Goal: Task Accomplishment & Management: Manage account settings

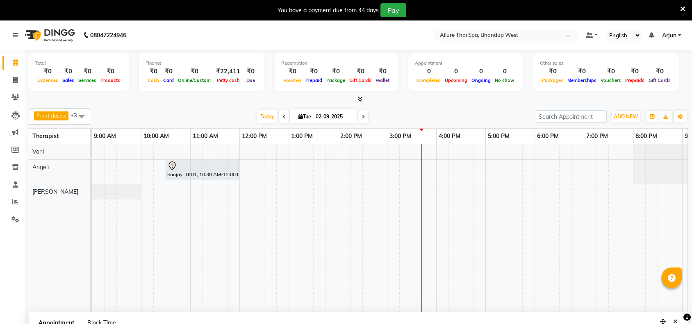
select select "84287"
select select "750"
select select "tentative"
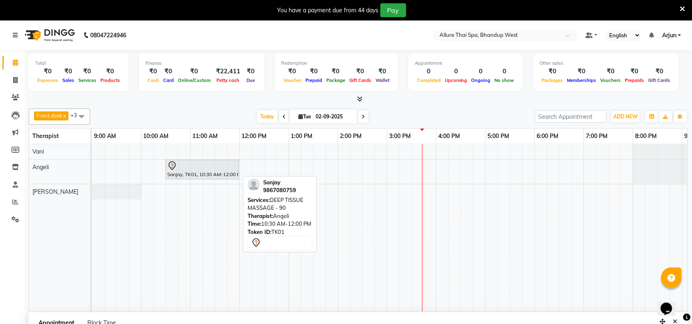
click at [229, 167] on div at bounding box center [202, 166] width 70 height 10
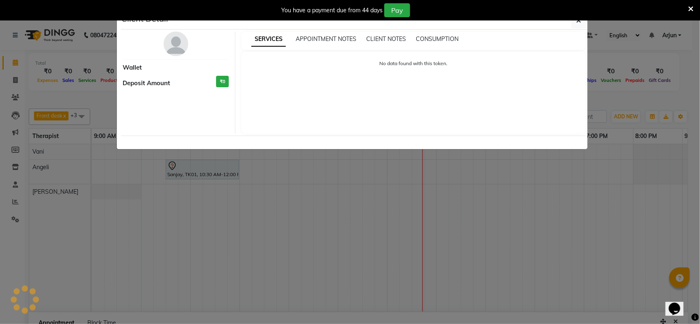
select select "7"
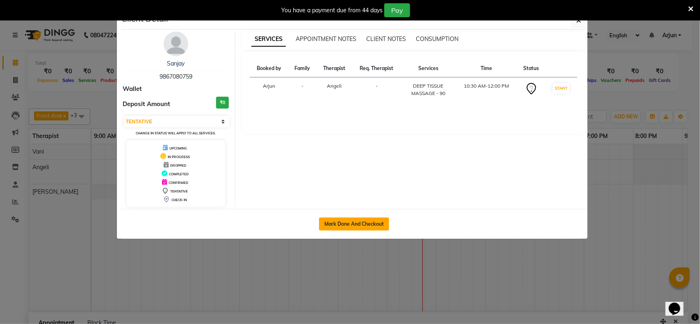
click at [354, 220] on button "Mark Done And Checkout" at bounding box center [354, 224] width 70 height 13
select select "service"
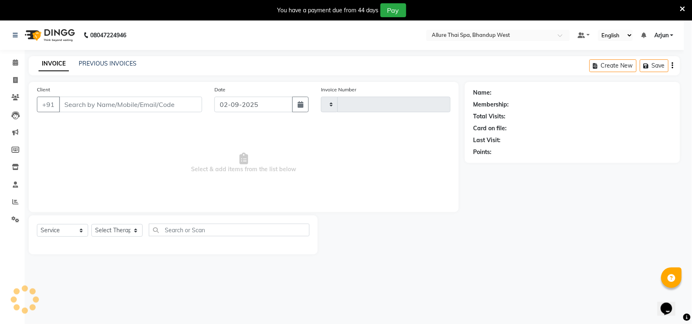
type input "0282"
select select "8527"
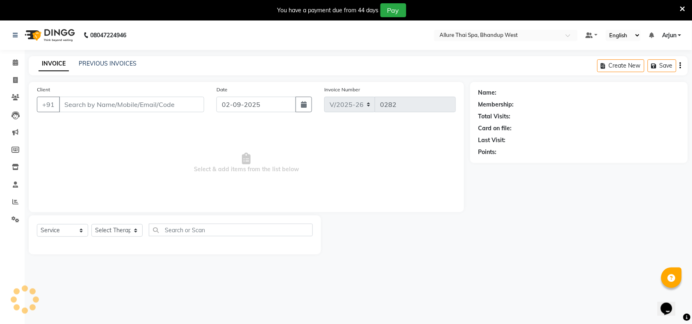
select select "package"
type input "9867080759"
select select "84287"
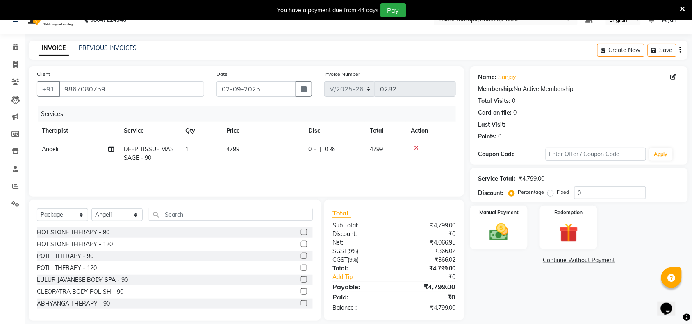
scroll to position [24, 0]
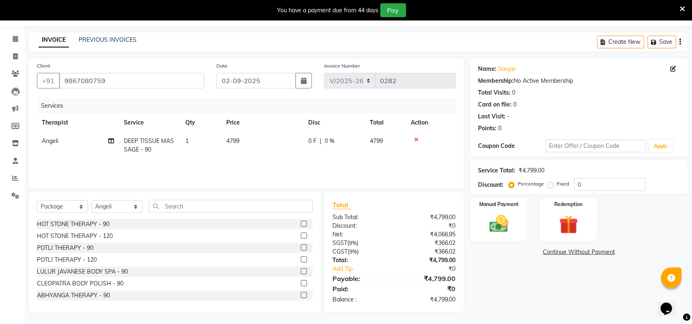
click at [557, 184] on label "Fixed" at bounding box center [563, 183] width 12 height 7
click at [552, 184] on input "Fixed" at bounding box center [553, 184] width 6 height 6
radio input "true"
click at [584, 188] on input "0" at bounding box center [611, 184] width 72 height 13
type input "1299"
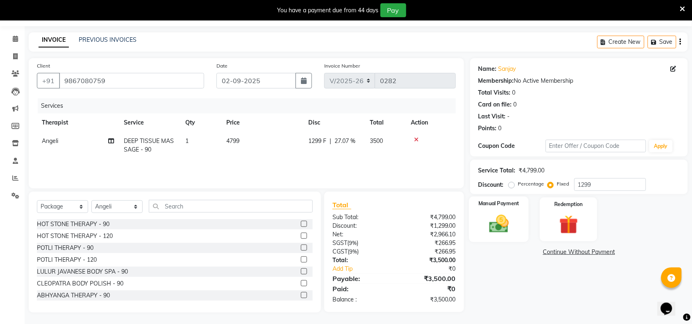
click at [500, 210] on div "Manual Payment" at bounding box center [499, 220] width 60 height 46
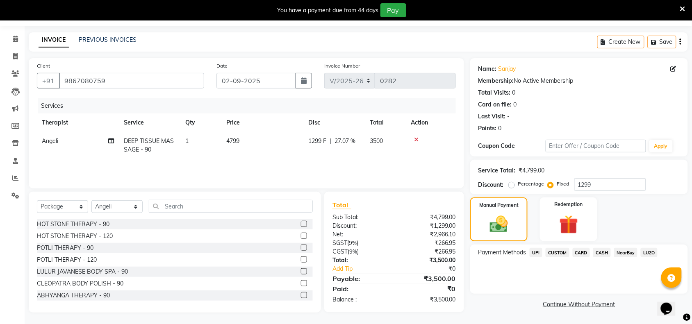
click at [602, 249] on span "CASH" at bounding box center [602, 252] width 18 height 9
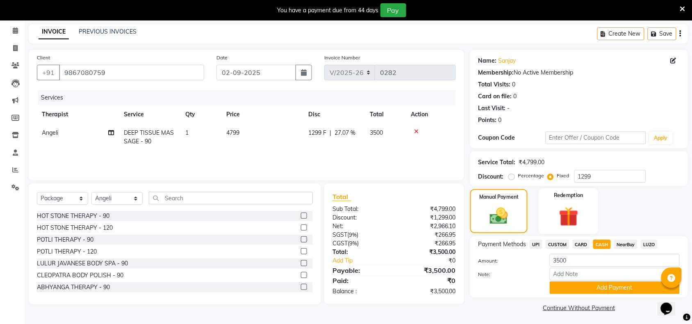
scroll to position [34, 0]
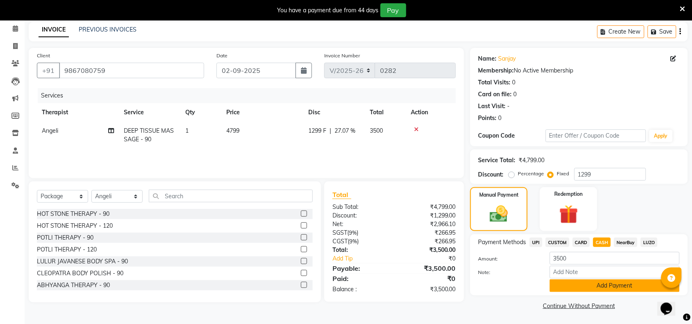
click at [569, 284] on button "Add Payment" at bounding box center [615, 286] width 130 height 13
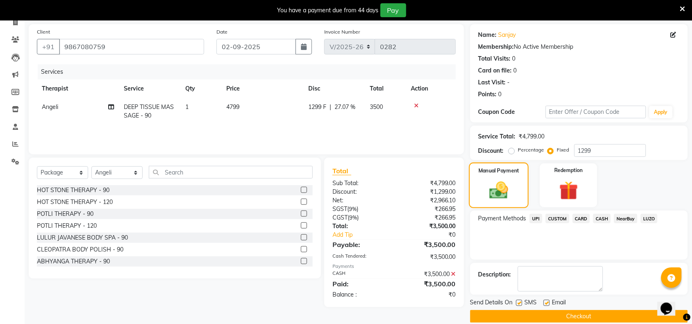
scroll to position [69, 0]
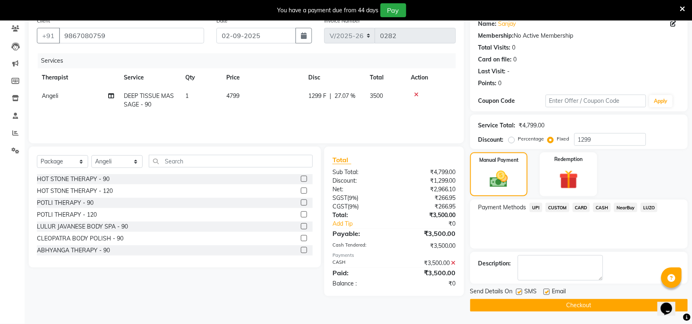
click at [520, 293] on label at bounding box center [519, 292] width 6 height 6
click at [520, 293] on input "checkbox" at bounding box center [518, 292] width 5 height 5
checkbox input "false"
click at [524, 310] on button "Checkout" at bounding box center [579, 305] width 218 height 13
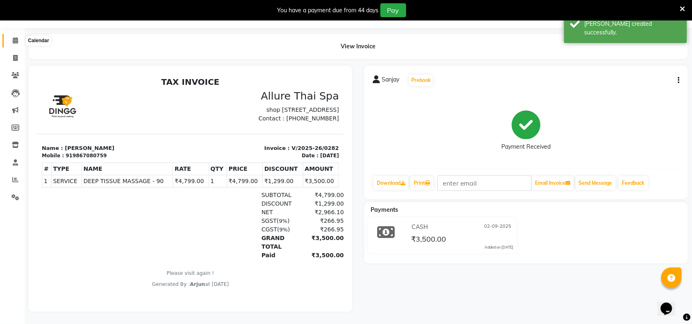
drag, startPoint x: 12, startPoint y: 31, endPoint x: 21, endPoint y: 52, distance: 22.5
click at [13, 37] on icon at bounding box center [15, 40] width 5 height 6
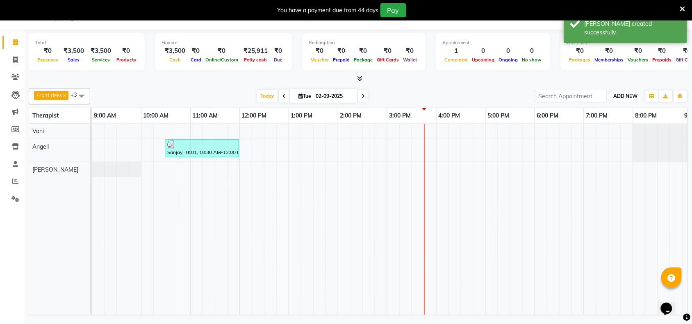
click at [612, 96] on button "ADD NEW Toggle Dropdown" at bounding box center [626, 96] width 28 height 11
click at [600, 113] on button "Add Appointment" at bounding box center [607, 112] width 65 height 11
select select "600"
select select "tentative"
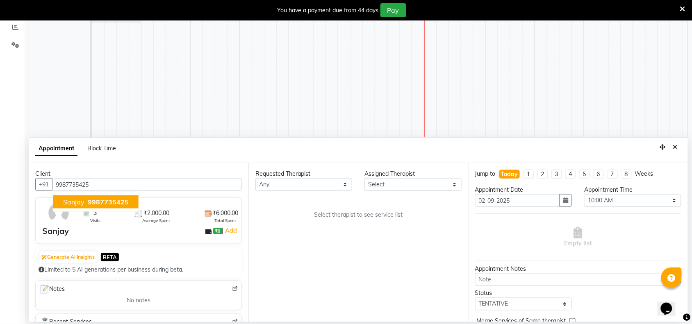
type input "9987735425"
click at [452, 183] on select "Select [PERSON_NAME] [PERSON_NAME]" at bounding box center [413, 184] width 97 height 13
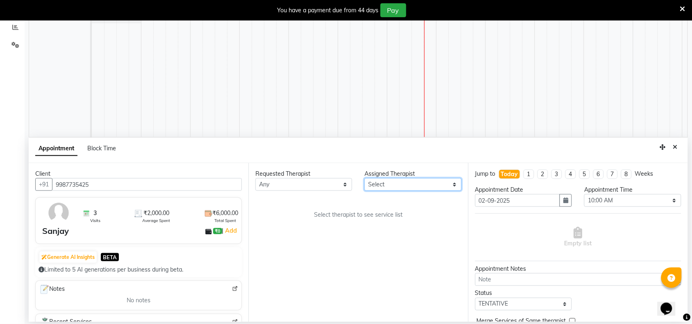
select select "84287"
click at [365, 178] on select "Select [PERSON_NAME] [PERSON_NAME]" at bounding box center [413, 184] width 97 height 13
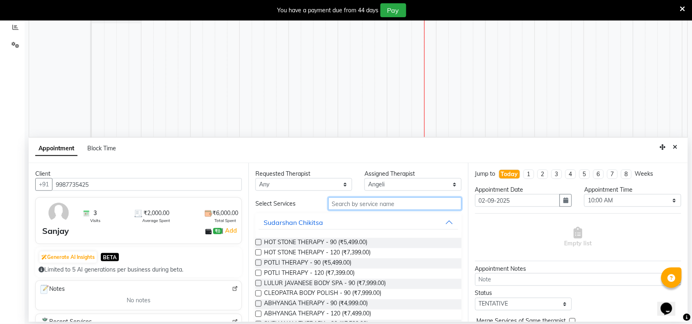
click at [365, 206] on input "text" at bounding box center [394, 204] width 133 height 13
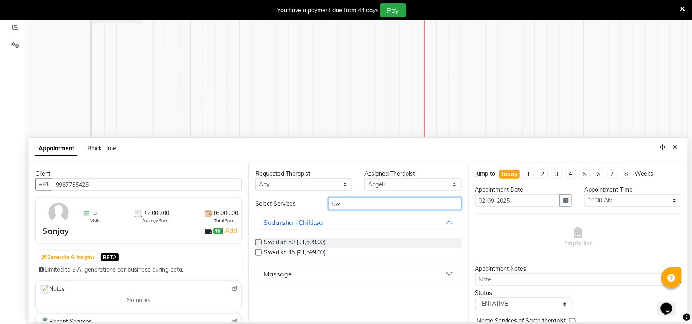
type input "Sw"
click at [307, 276] on button "Massage" at bounding box center [359, 274] width 200 height 15
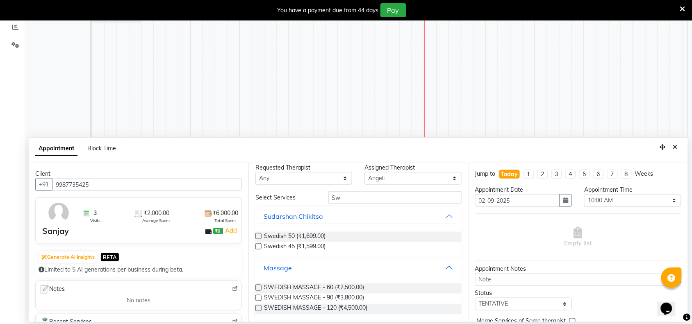
scroll to position [11, 0]
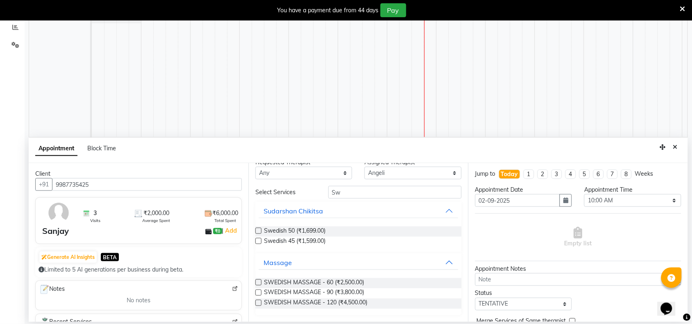
click at [388, 288] on div "SWEDISH MASSAGE - 60 (₹2,500.00)" at bounding box center [358, 283] width 206 height 10
click at [368, 292] on div "SWEDISH MASSAGE - 90 (₹3,800.00)" at bounding box center [358, 294] width 206 height 10
click at [340, 287] on span "SWEDISH MASSAGE - 60 (₹2,500.00)" at bounding box center [314, 283] width 100 height 10
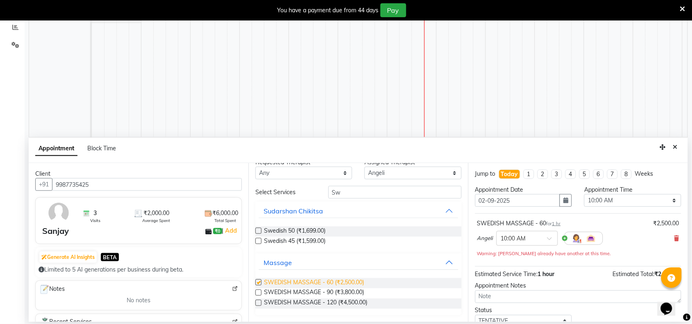
checkbox input "false"
click at [265, 293] on span "SWEDISH MASSAGE - 90 (₹3,800.00)" at bounding box center [314, 294] width 100 height 10
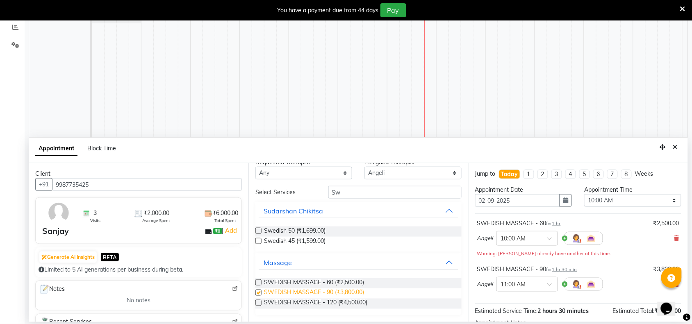
checkbox input "false"
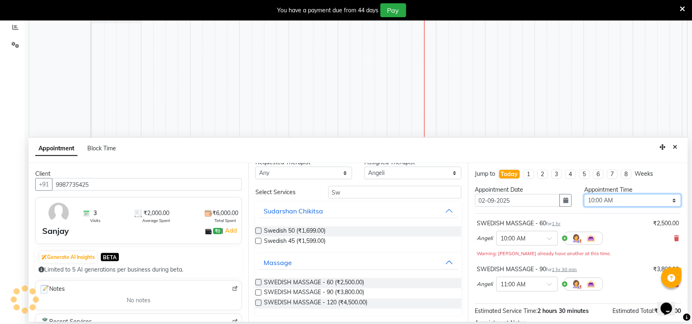
click at [669, 204] on select "Select 10:00 AM 10:15 AM 10:30 AM 10:45 AM 11:00 AM 11:15 AM 11:30 AM 11:45 AM …" at bounding box center [632, 200] width 97 height 13
select select "945"
click at [584, 195] on select "Select 10:00 AM 10:15 AM 10:30 AM 10:45 AM 11:00 AM 11:15 AM 11:30 AM 11:45 AM …" at bounding box center [632, 200] width 97 height 13
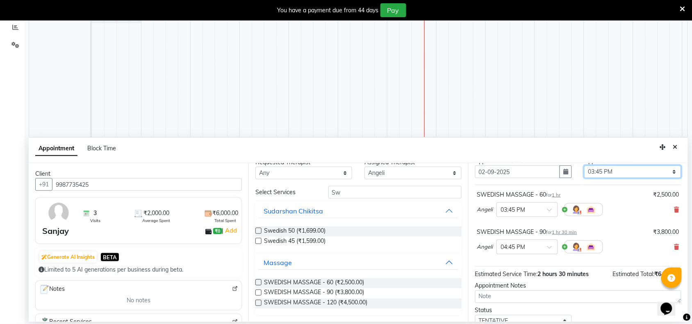
scroll to position [87, 0]
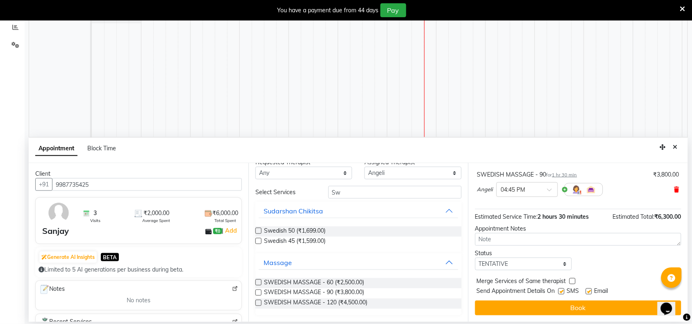
click at [675, 188] on icon at bounding box center [677, 190] width 5 height 6
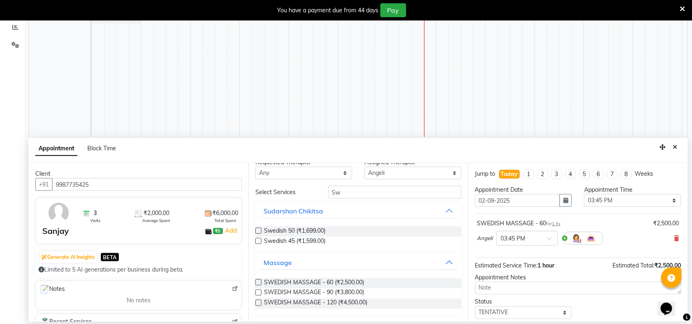
scroll to position [50, 0]
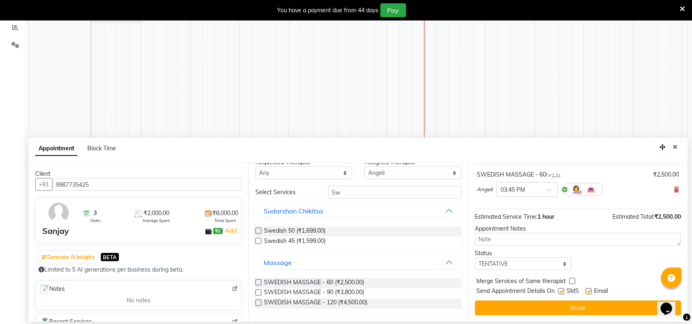
click at [255, 294] on label at bounding box center [258, 293] width 6 height 6
click at [255, 294] on input "checkbox" at bounding box center [257, 293] width 5 height 5
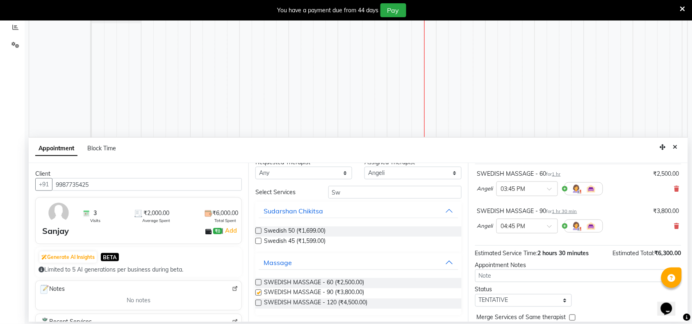
checkbox input "false"
click at [675, 190] on icon at bounding box center [677, 189] width 5 height 6
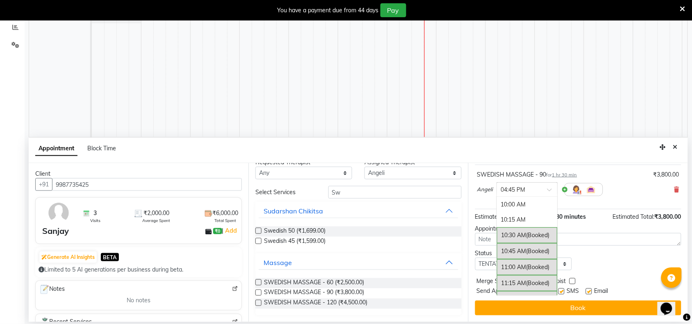
click at [547, 193] on span at bounding box center [552, 192] width 10 height 9
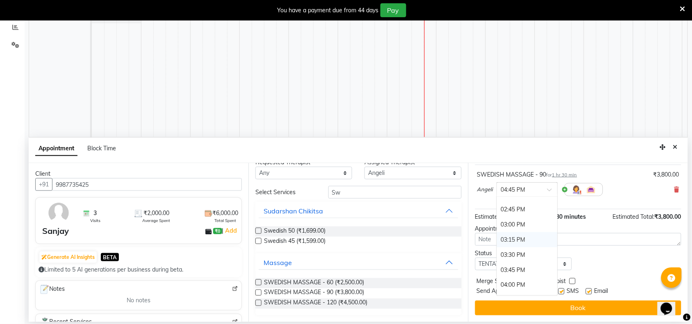
scroll to position [312, 0]
click at [514, 247] on div "03:45 PM" at bounding box center [527, 246] width 61 height 15
click at [559, 290] on label at bounding box center [562, 292] width 6 height 6
click at [559, 290] on input "checkbox" at bounding box center [561, 292] width 5 height 5
checkbox input "false"
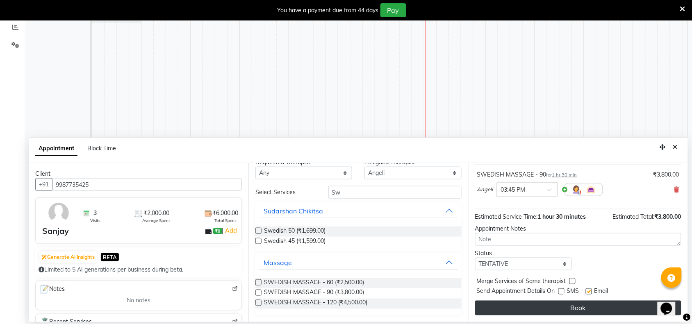
click at [563, 302] on button "Book" at bounding box center [578, 308] width 206 height 15
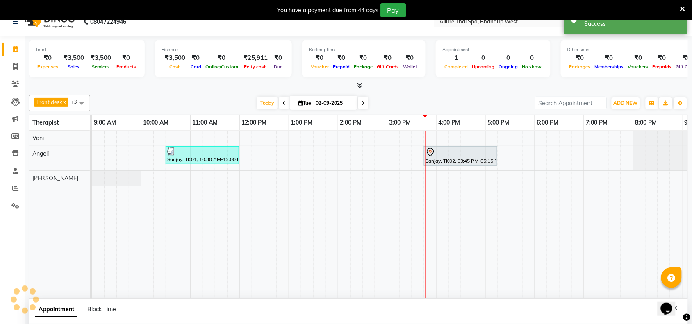
scroll to position [0, 0]
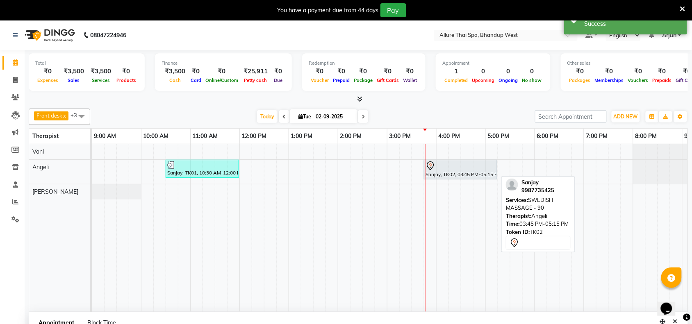
click at [458, 177] on div "Sanjay, TK02, 03:45 PM-05:15 PM, SWEDISH MASSAGE - 90" at bounding box center [461, 169] width 72 height 17
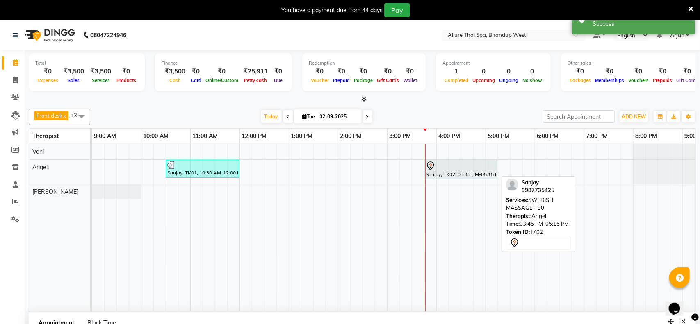
select select "7"
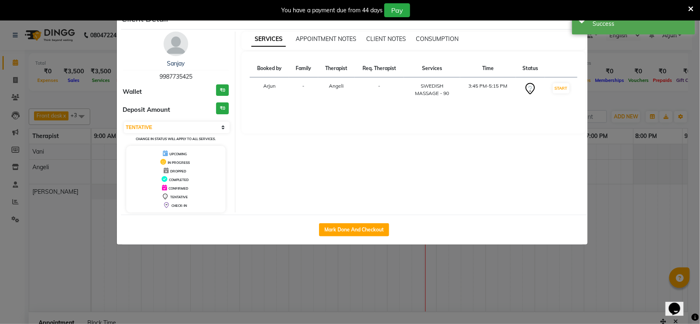
click at [657, 182] on ngb-modal-window "Client Detail Sanjay 9987735425 Wallet ₹0 Deposit Amount ₹0 Select IN SERVICE C…" at bounding box center [350, 162] width 700 height 324
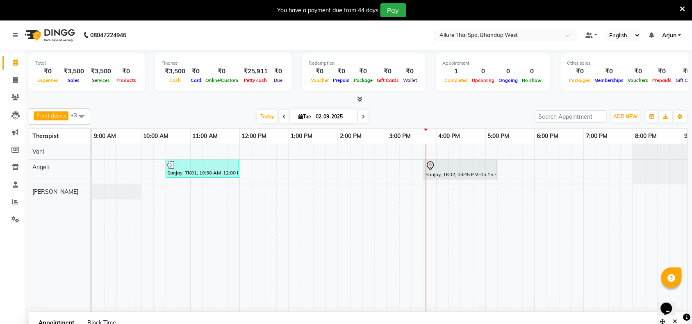
click at [470, 112] on div "[DATE] [DATE]" at bounding box center [312, 117] width 437 height 12
